Goal: Information Seeking & Learning: Learn about a topic

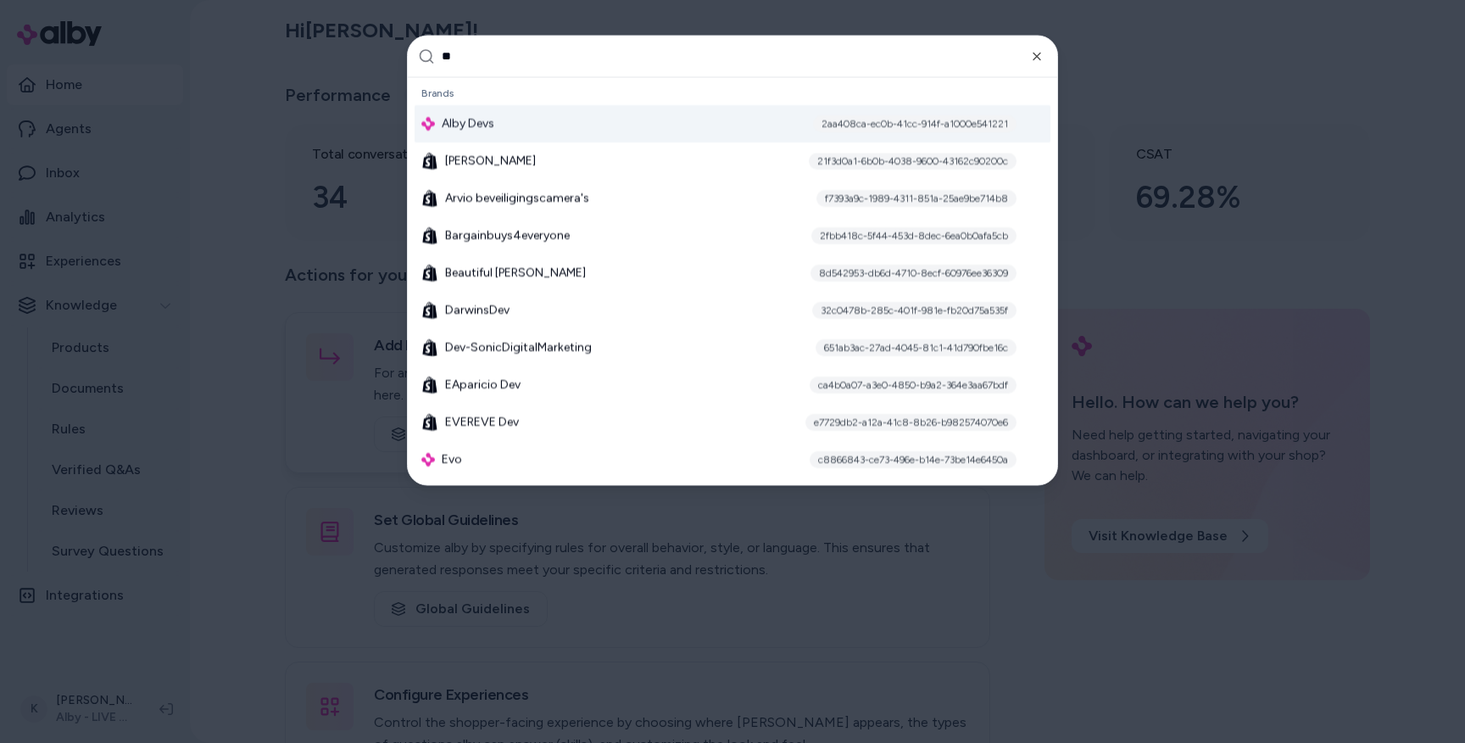
type input "***"
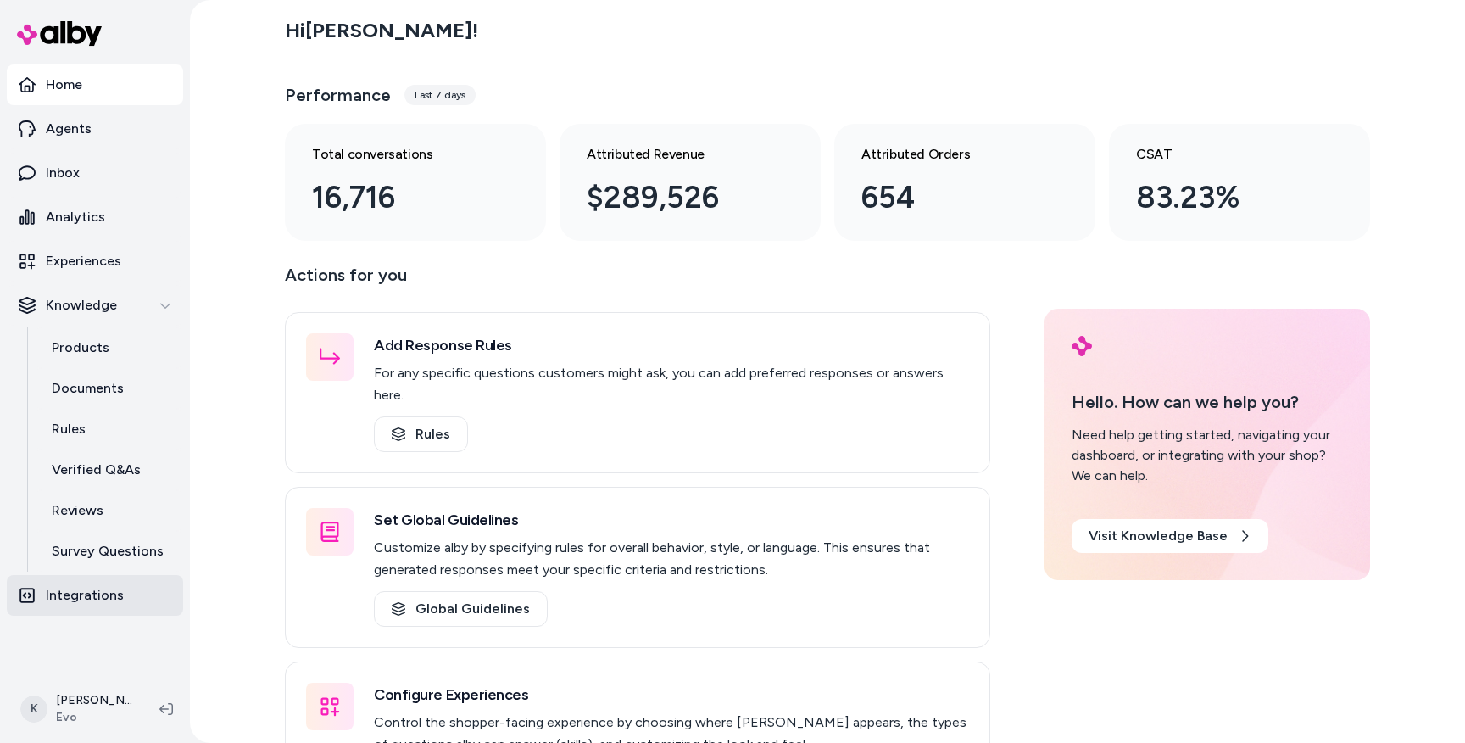
click at [92, 601] on p "Integrations" at bounding box center [85, 595] width 78 height 20
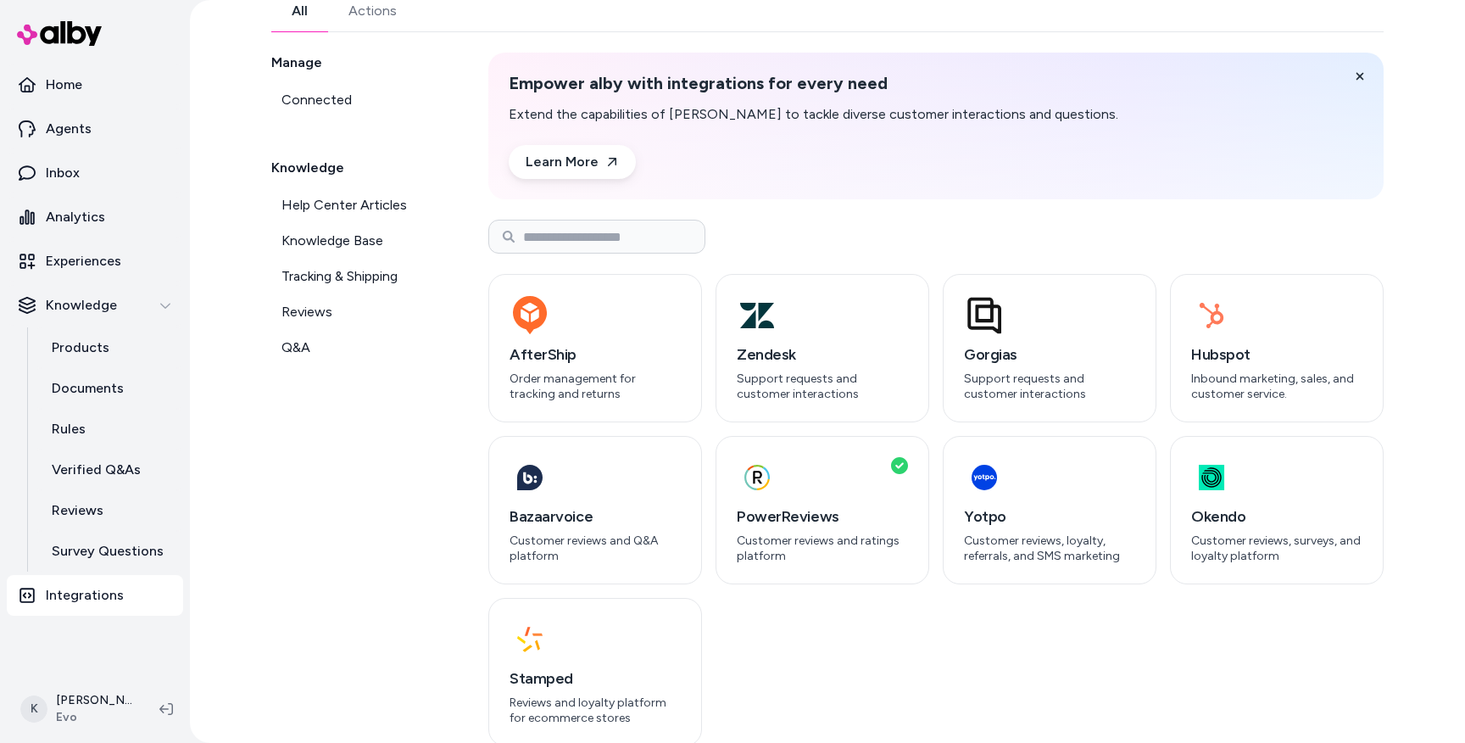
scroll to position [84, 0]
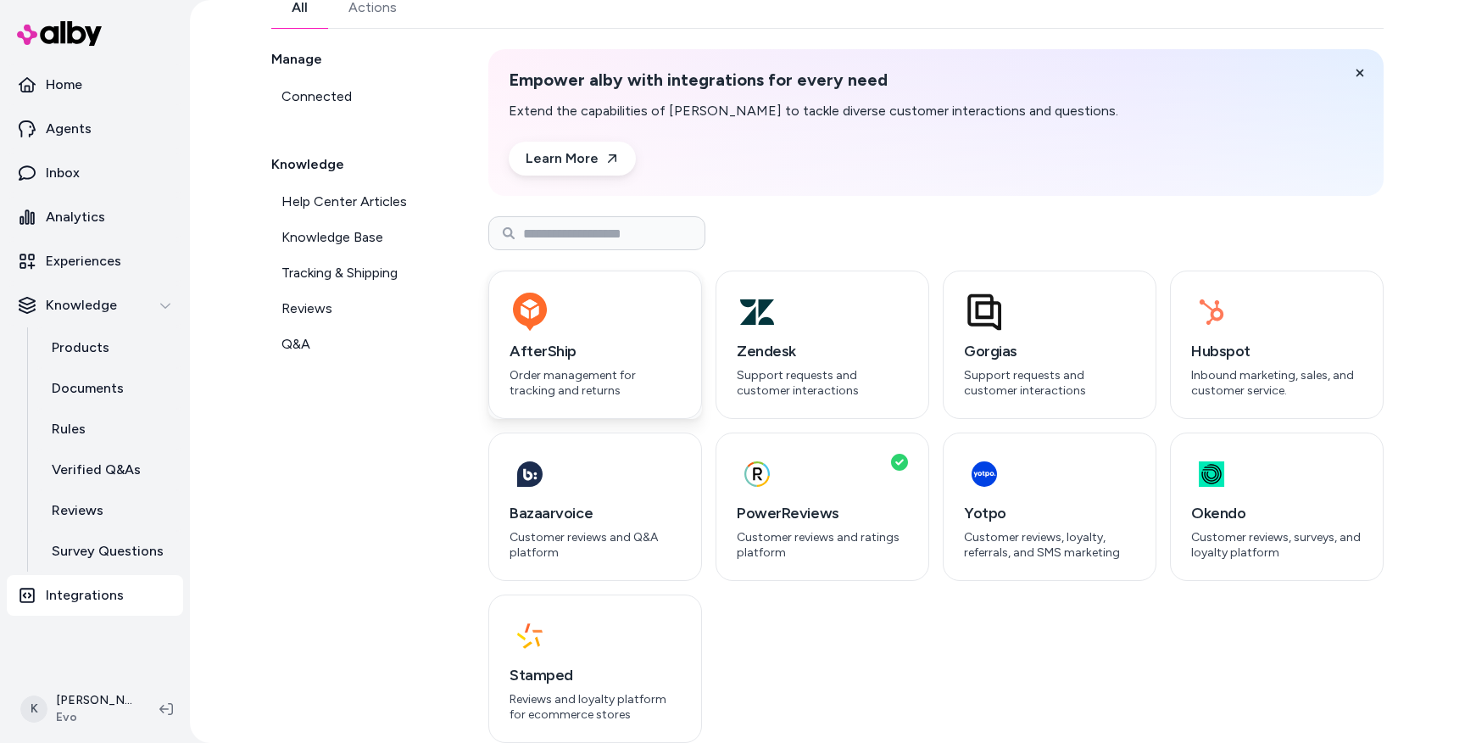
click at [614, 373] on p "Order management for tracking and returns" at bounding box center [594, 383] width 171 height 30
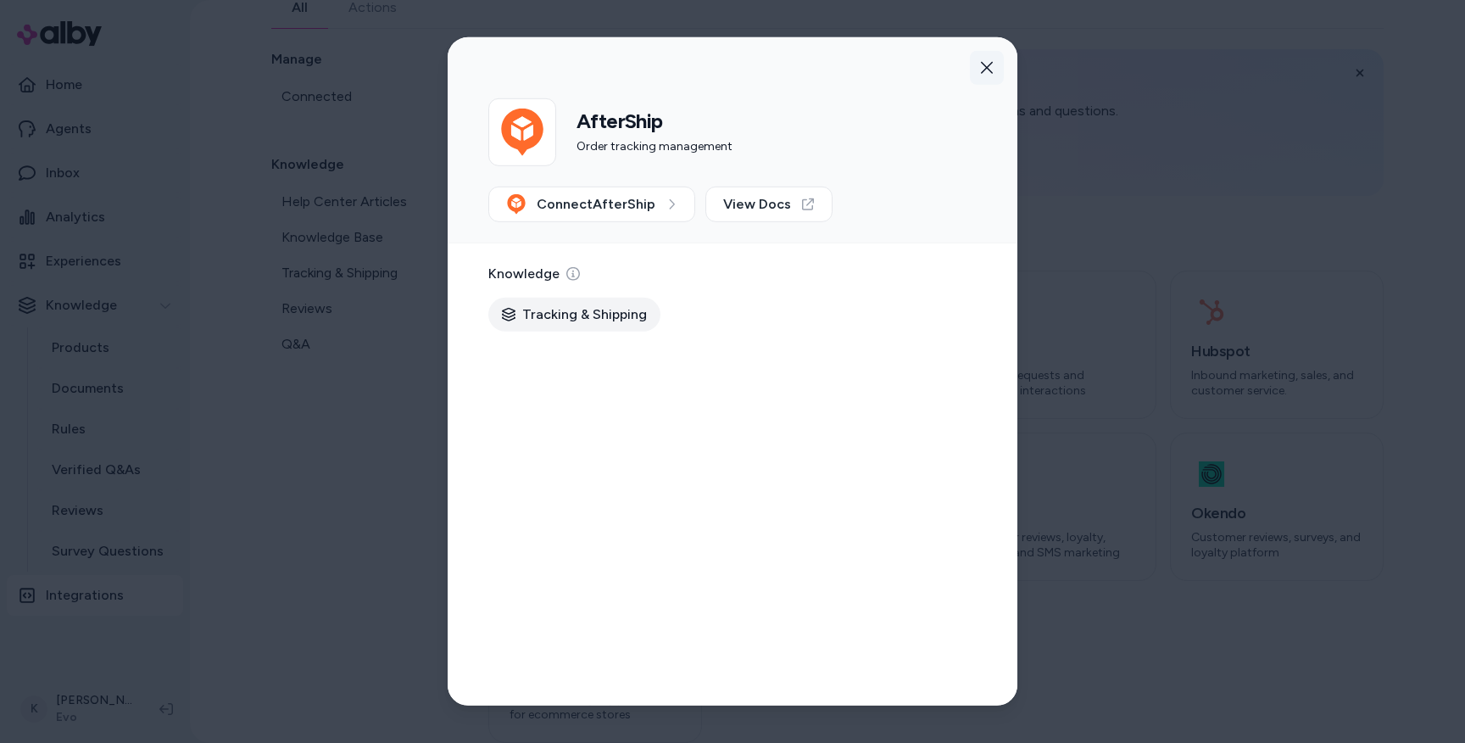
click at [988, 68] on icon "button" at bounding box center [987, 68] width 14 height 14
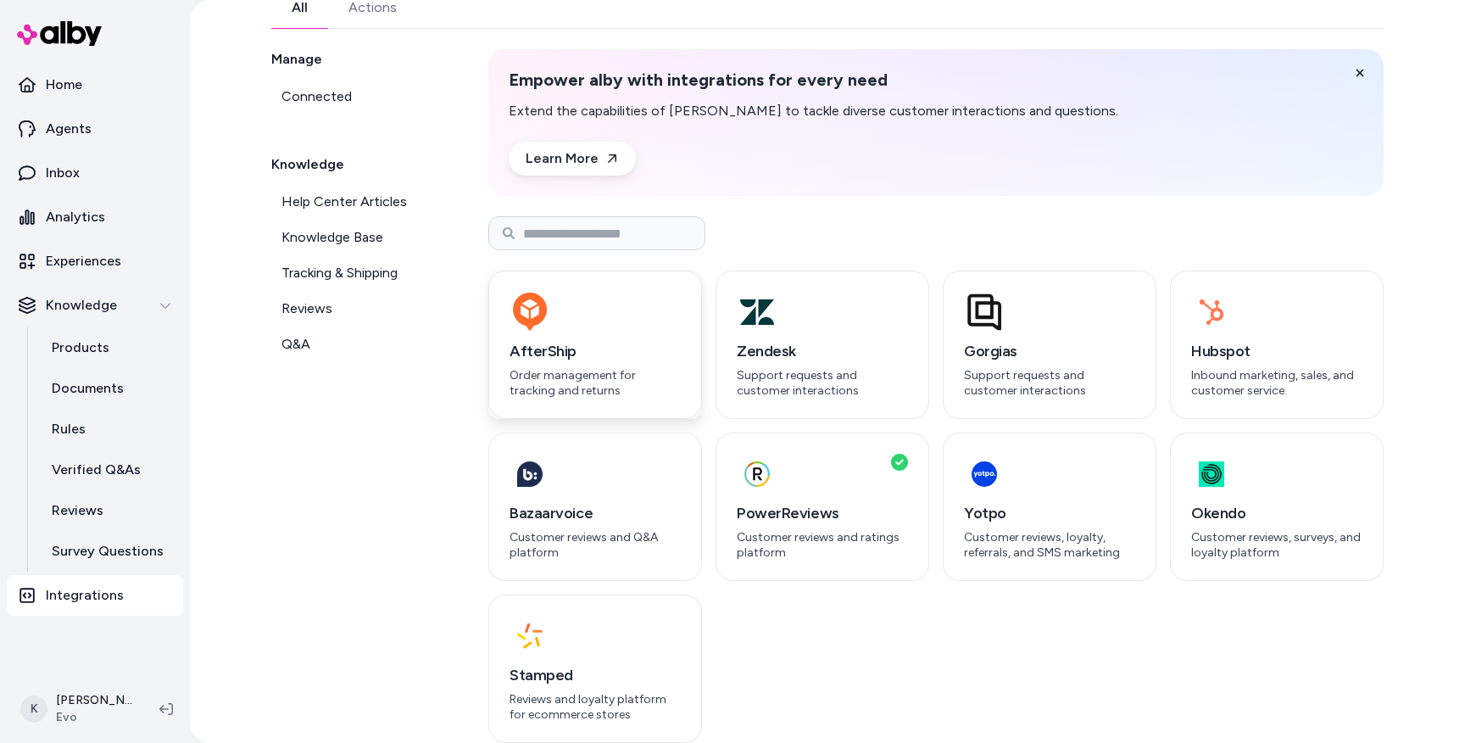
click at [624, 363] on div "AfterShip Order management for tracking and returns" at bounding box center [594, 368] width 171 height 58
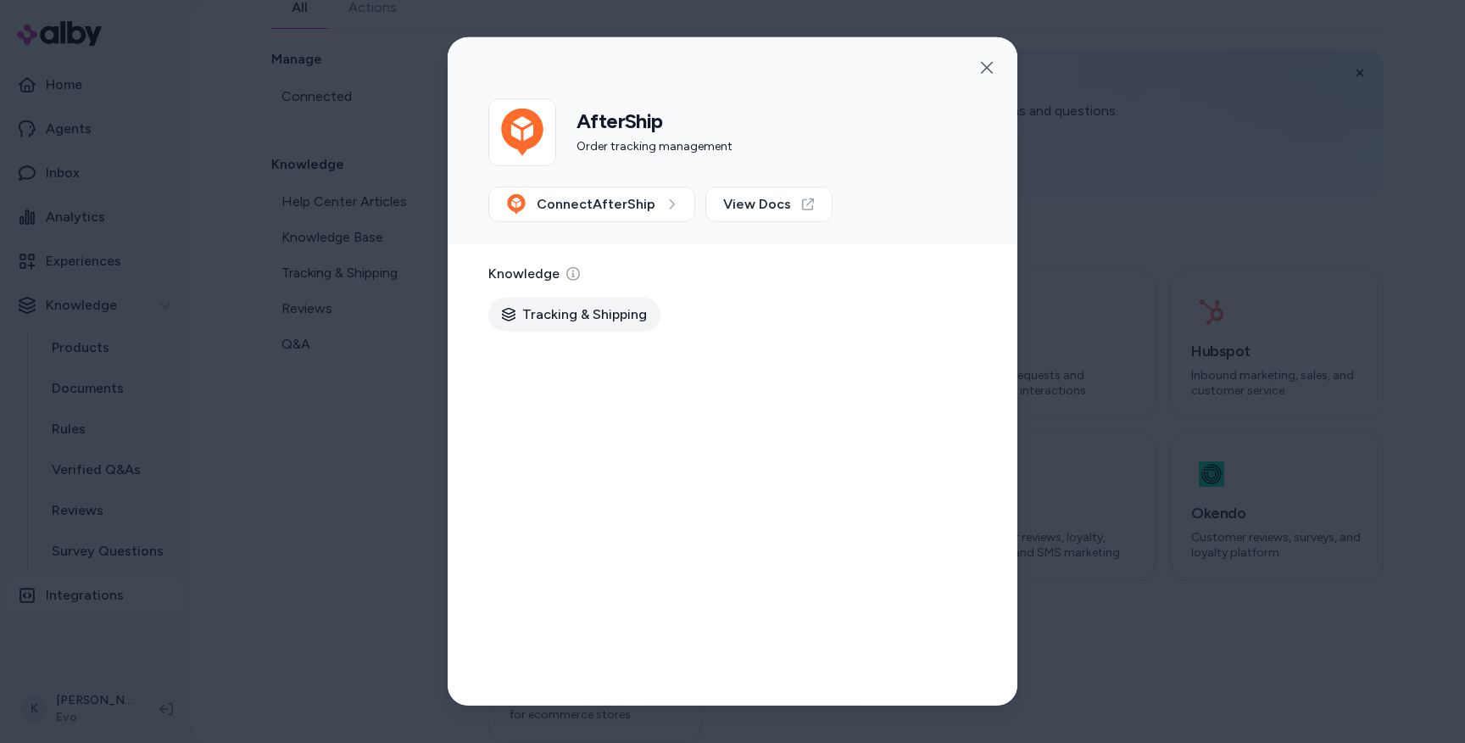
click at [440, 421] on div at bounding box center [732, 371] width 1465 height 743
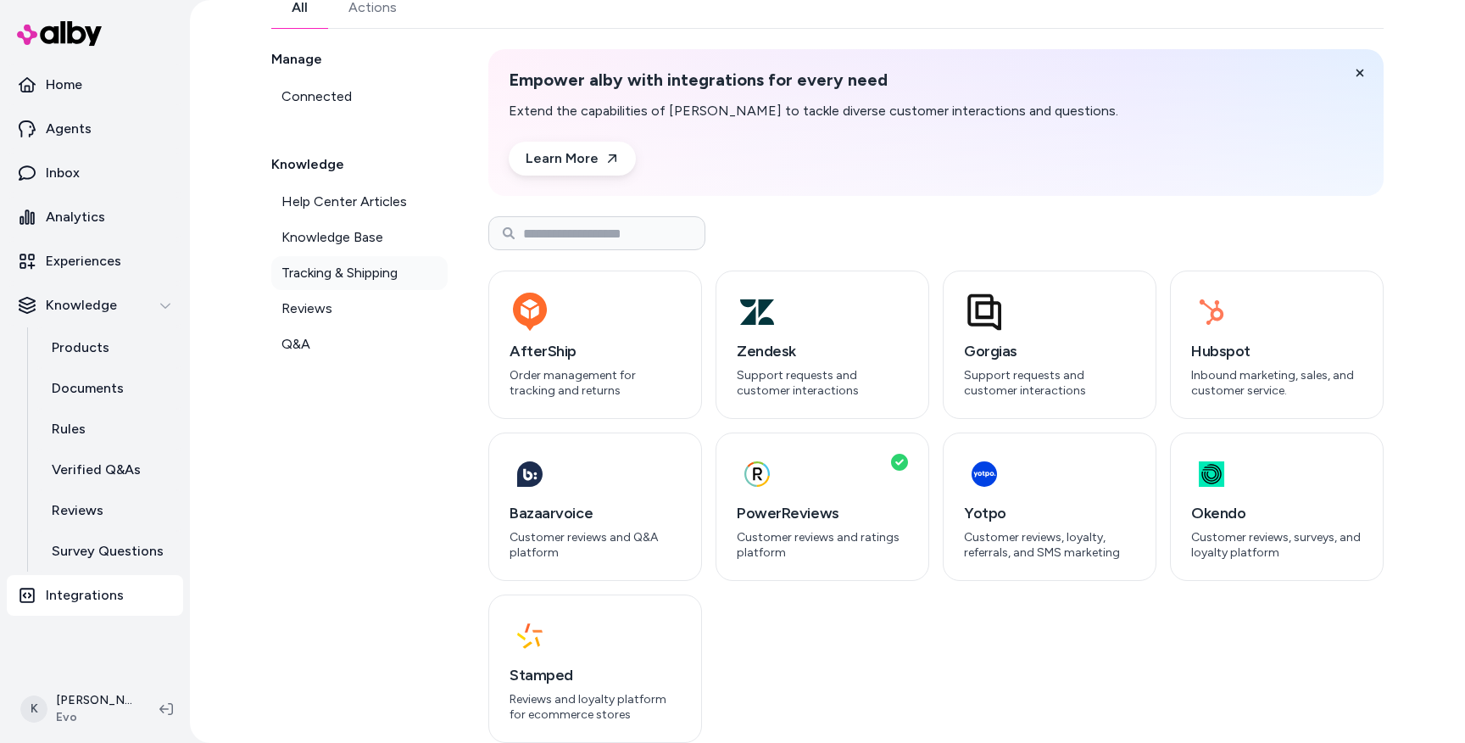
scroll to position [0, 0]
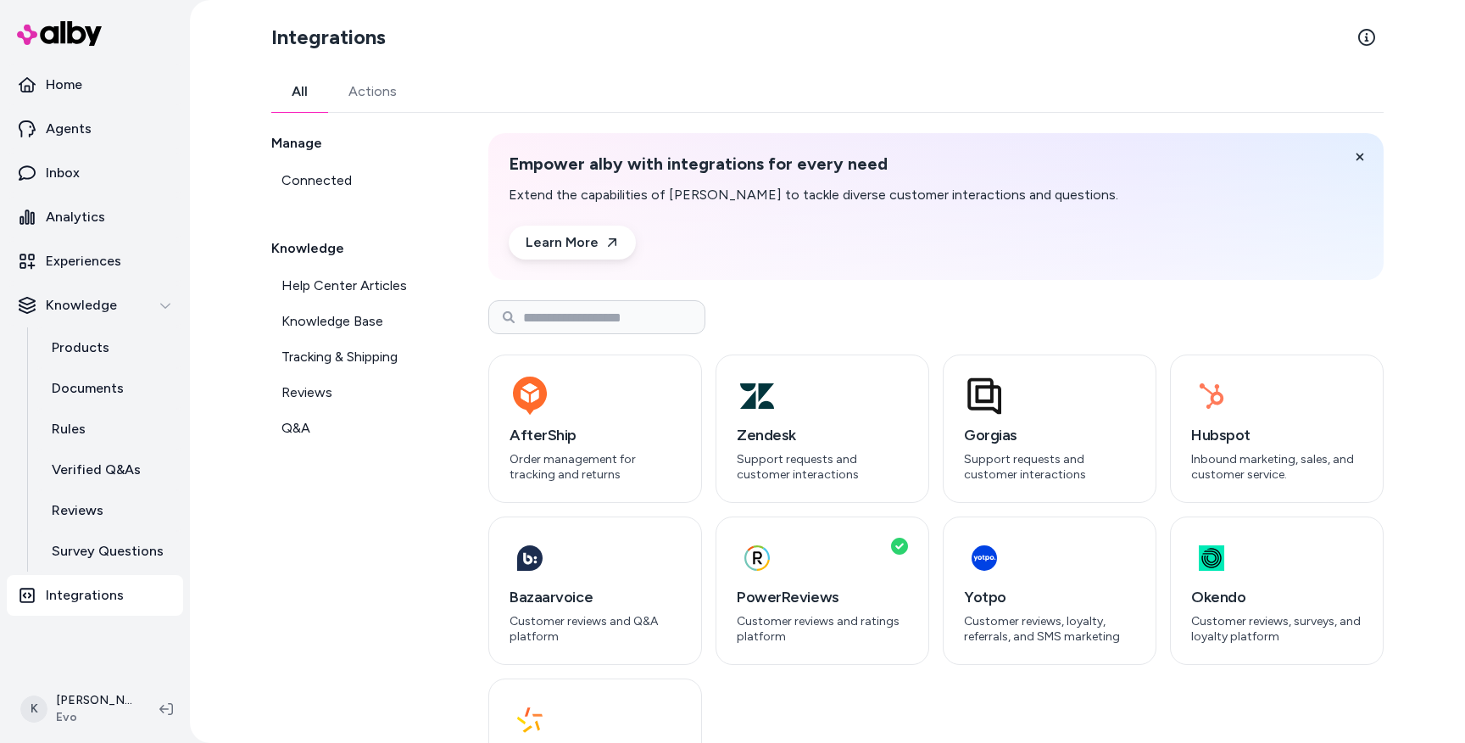
click at [361, 83] on link "Actions" at bounding box center [372, 91] width 89 height 41
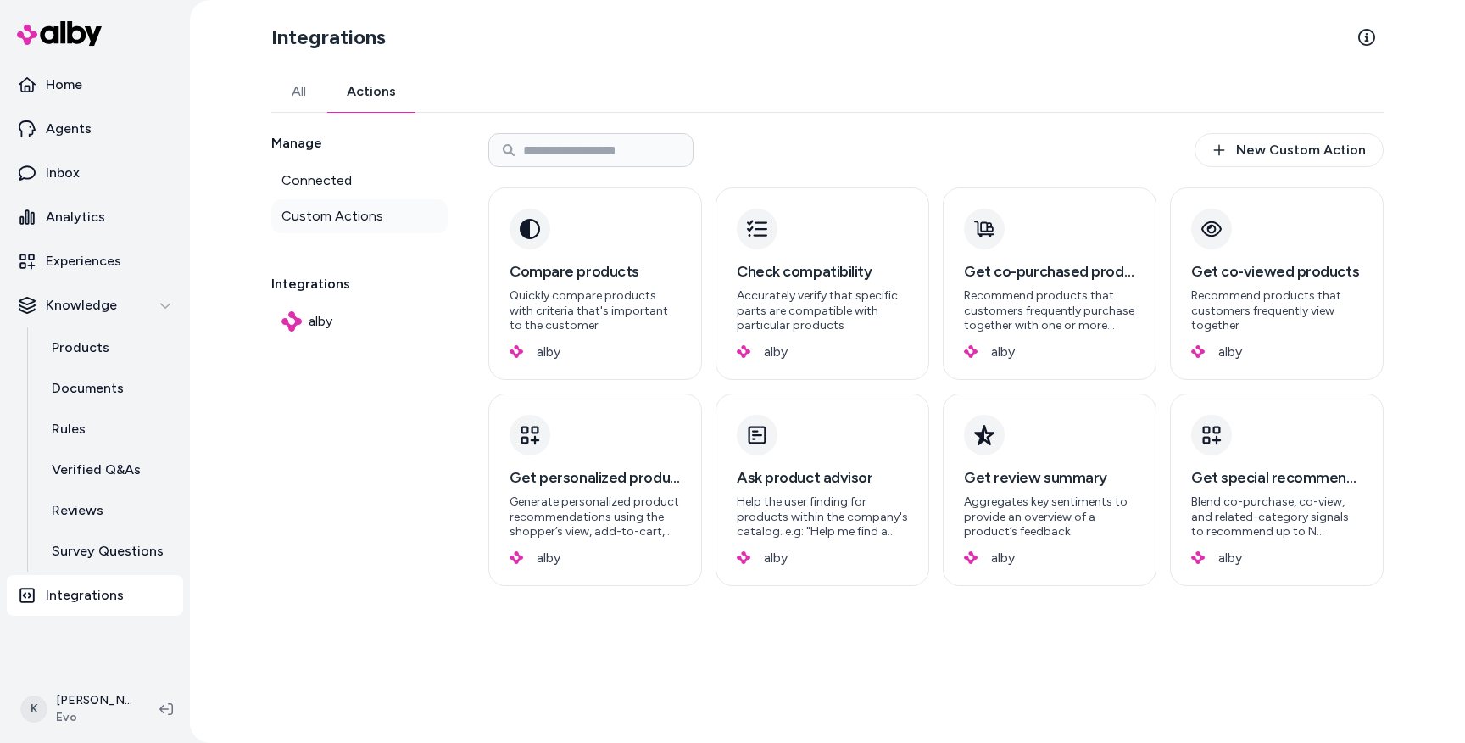
click at [333, 224] on span "Custom Actions" at bounding box center [332, 216] width 102 height 20
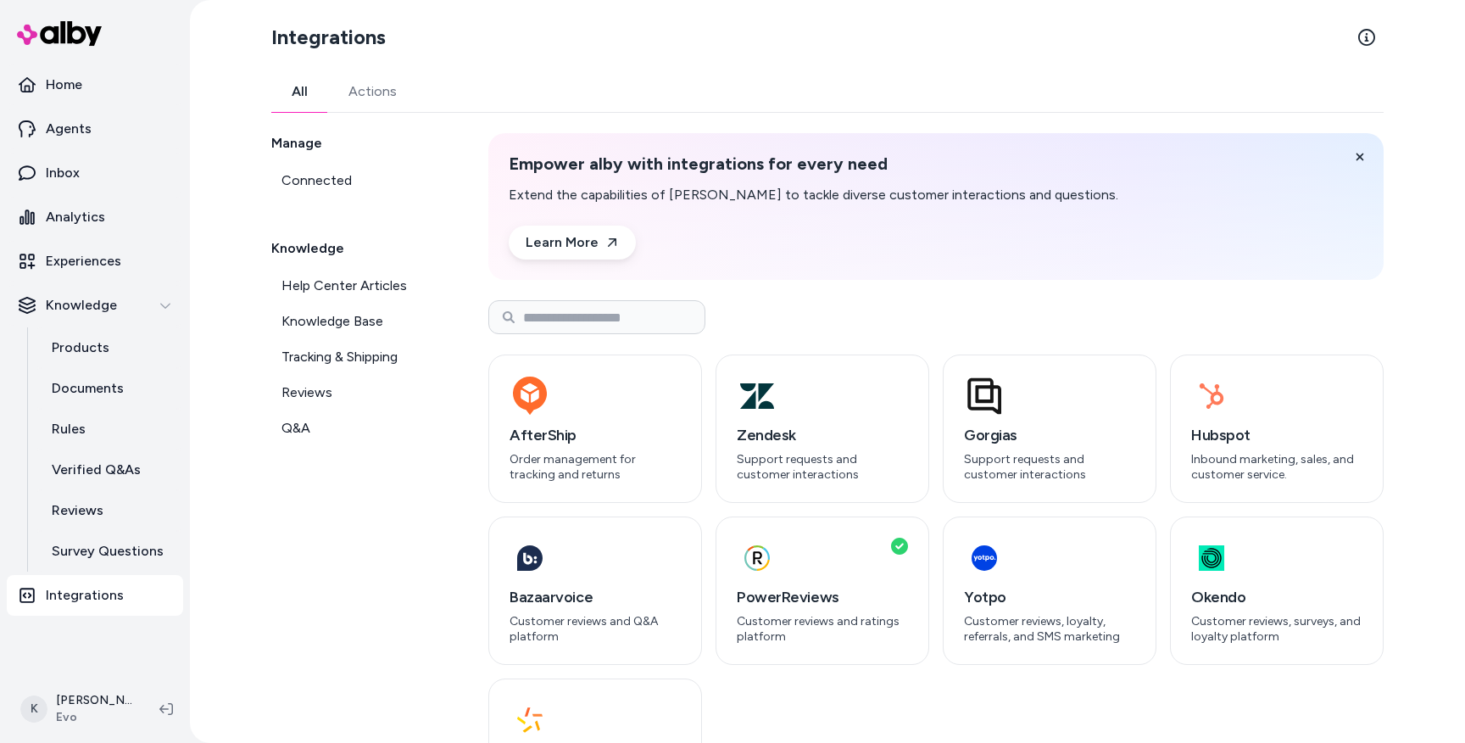
click at [298, 96] on link "All" at bounding box center [299, 91] width 57 height 41
click at [765, 404] on icon "button" at bounding box center [757, 395] width 34 height 25
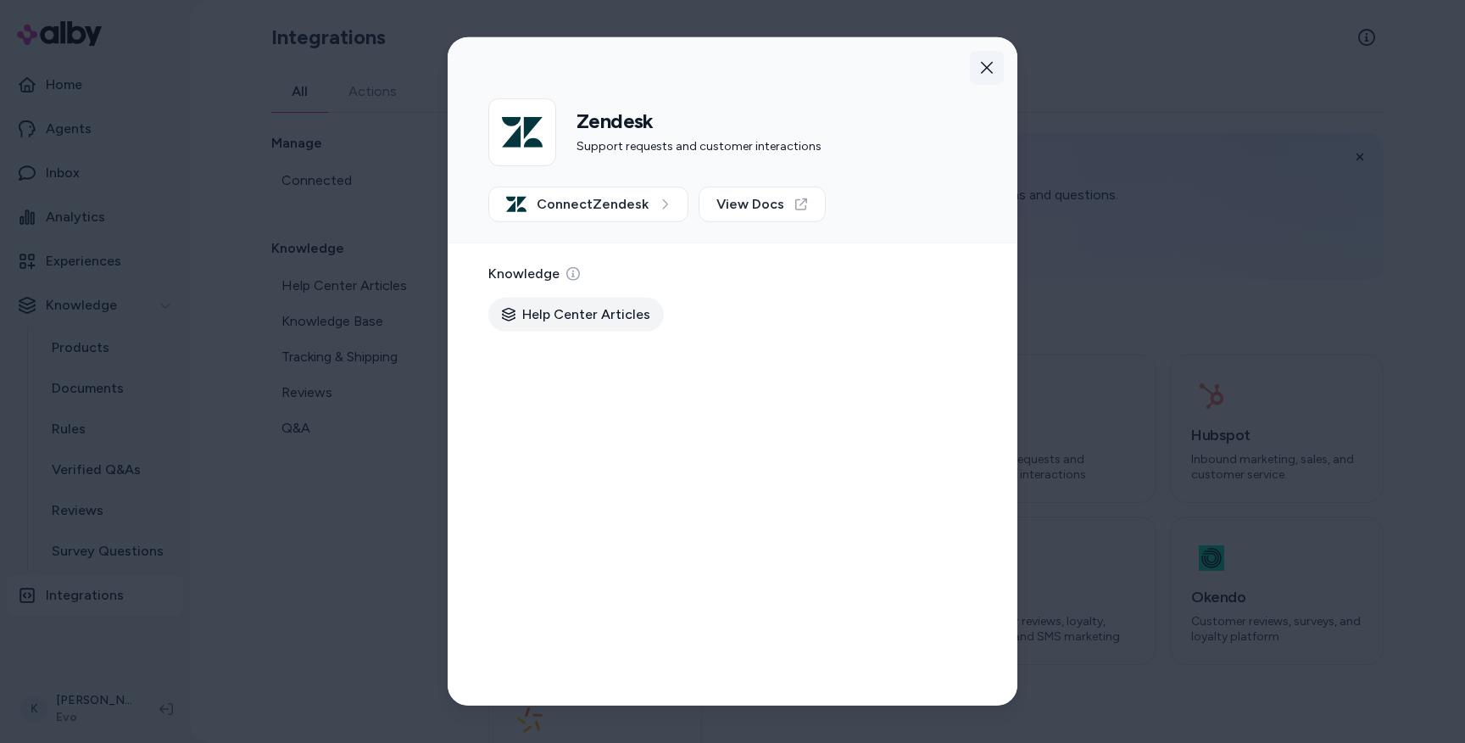
click at [988, 68] on icon "button" at bounding box center [987, 68] width 14 height 14
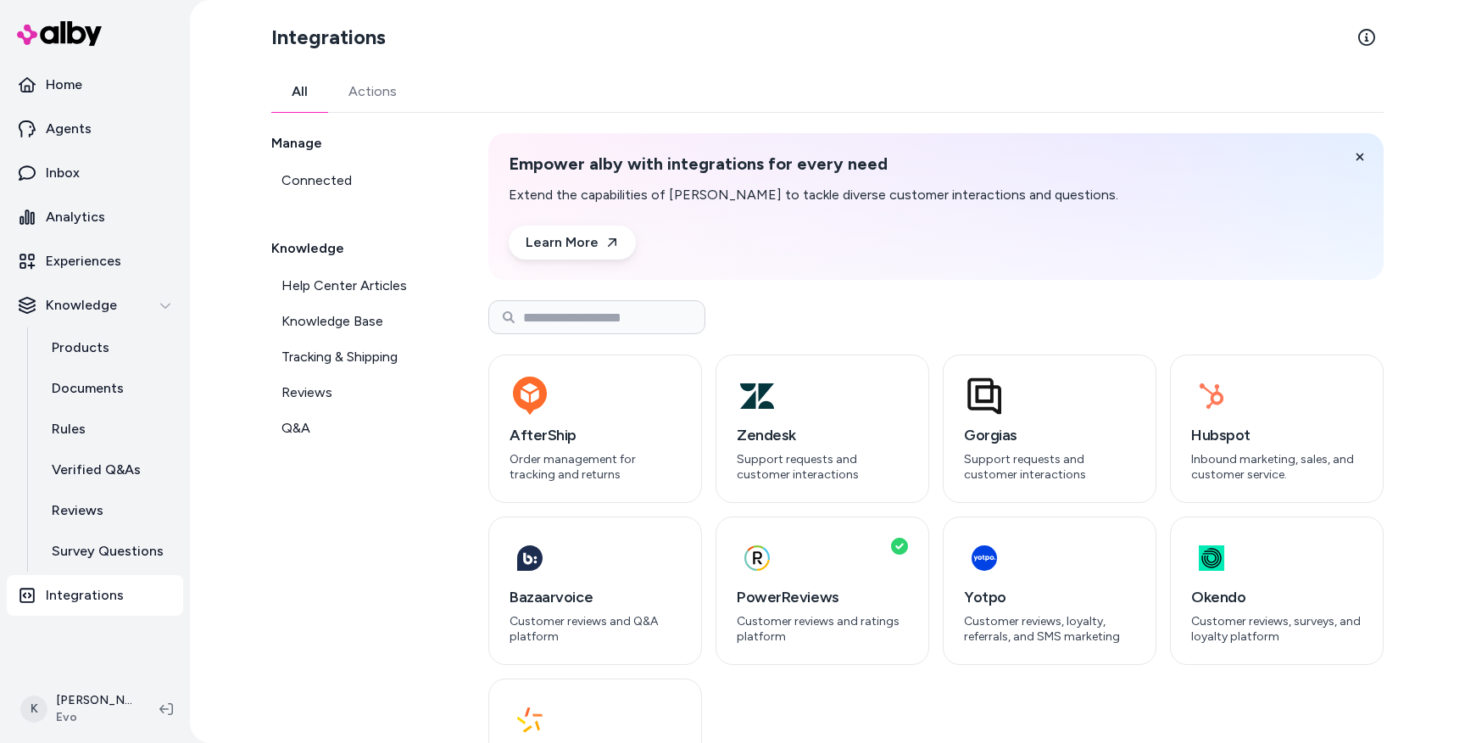
click at [931, 81] on div "All Actions" at bounding box center [827, 92] width 1112 height 42
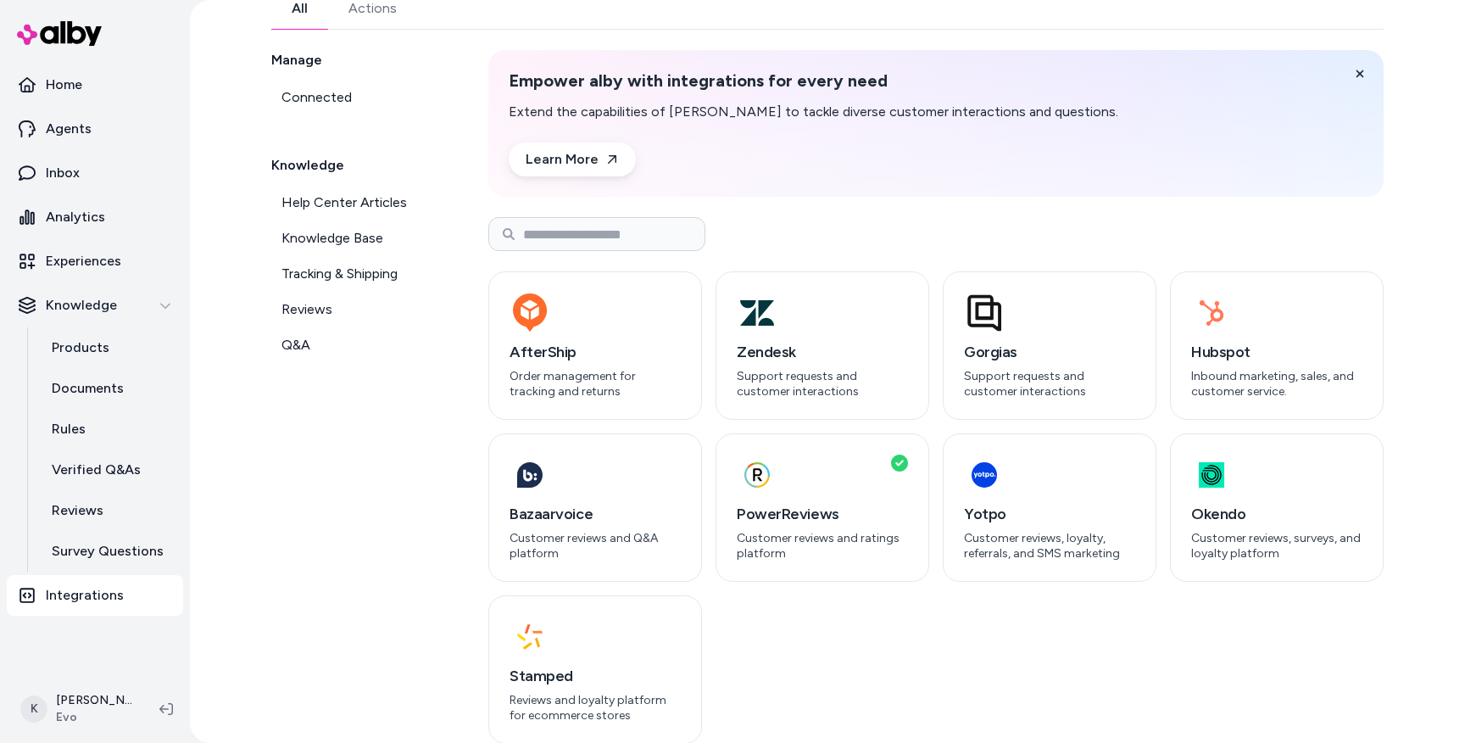
scroll to position [71, 0]
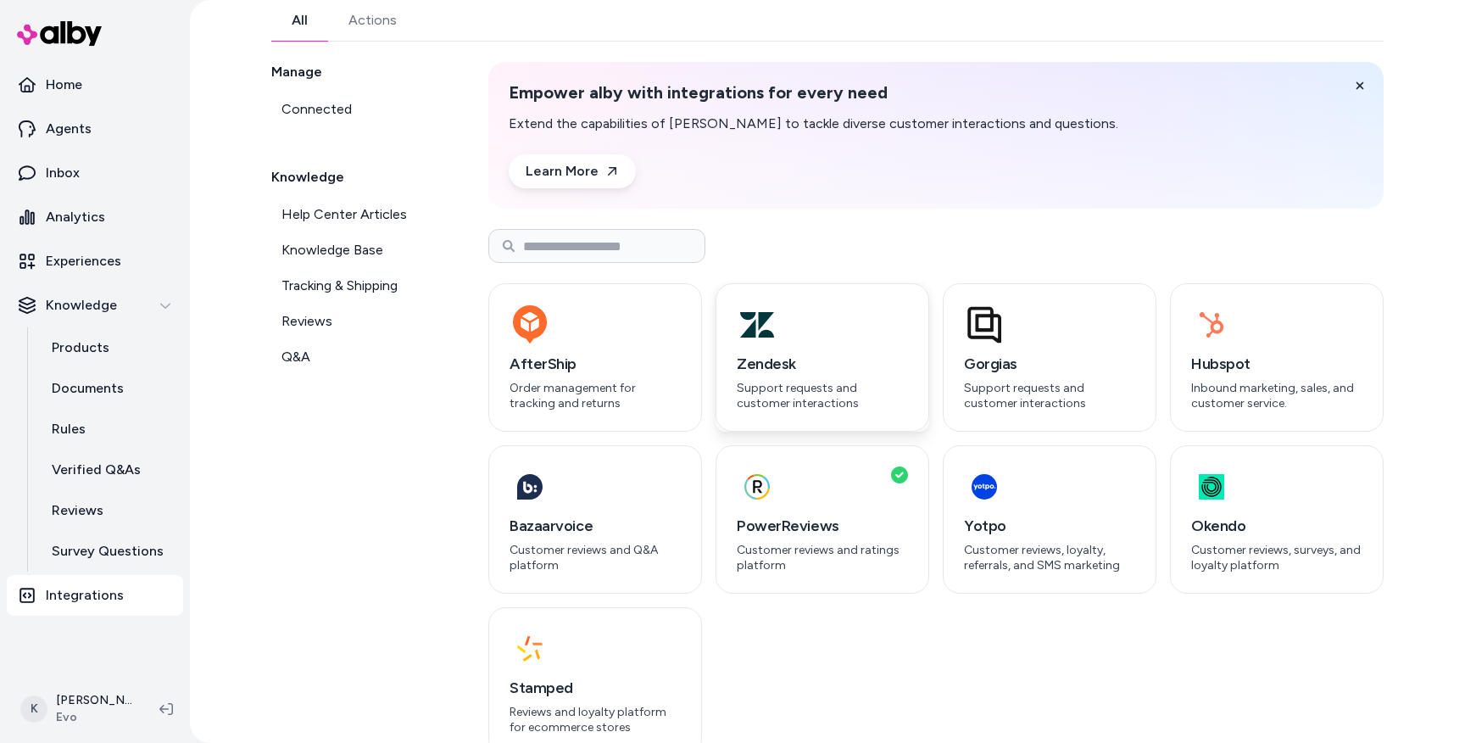
click at [831, 395] on p "Support requests and customer interactions" at bounding box center [822, 396] width 171 height 30
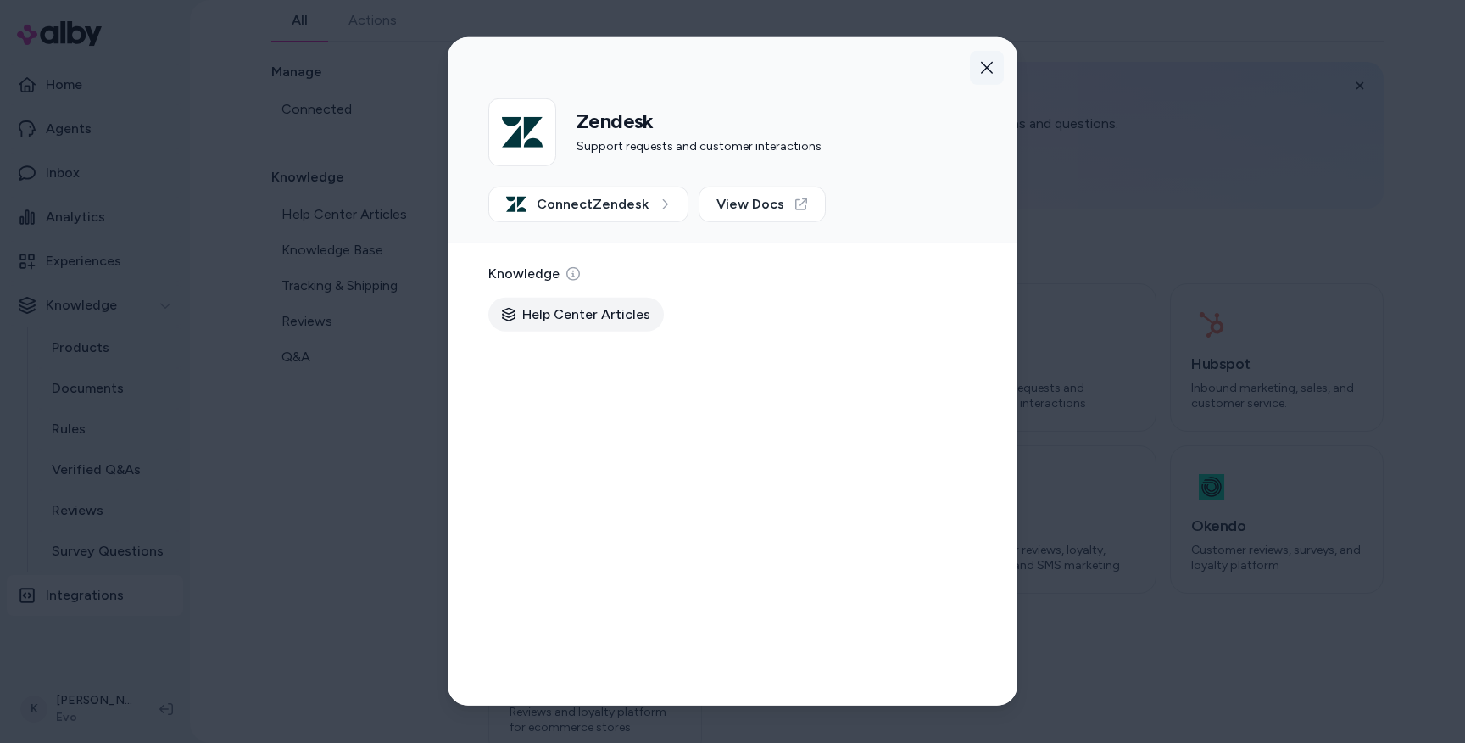
click at [991, 66] on icon "button" at bounding box center [987, 68] width 14 height 14
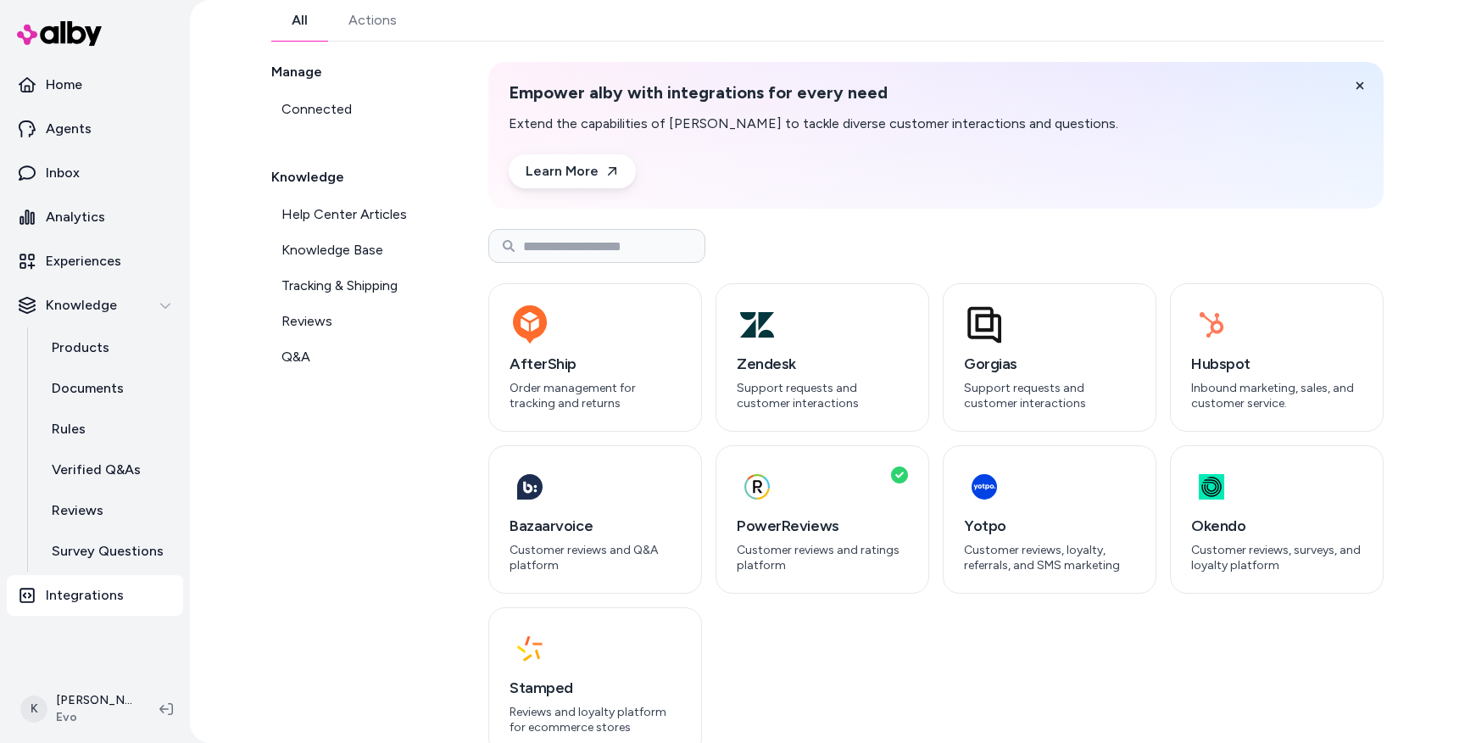
click at [1040, 224] on div "Empower alby with integrations for every need Extend the capabilities of alby t…" at bounding box center [935, 408] width 895 height 693
